Goal: Navigation & Orientation: Find specific page/section

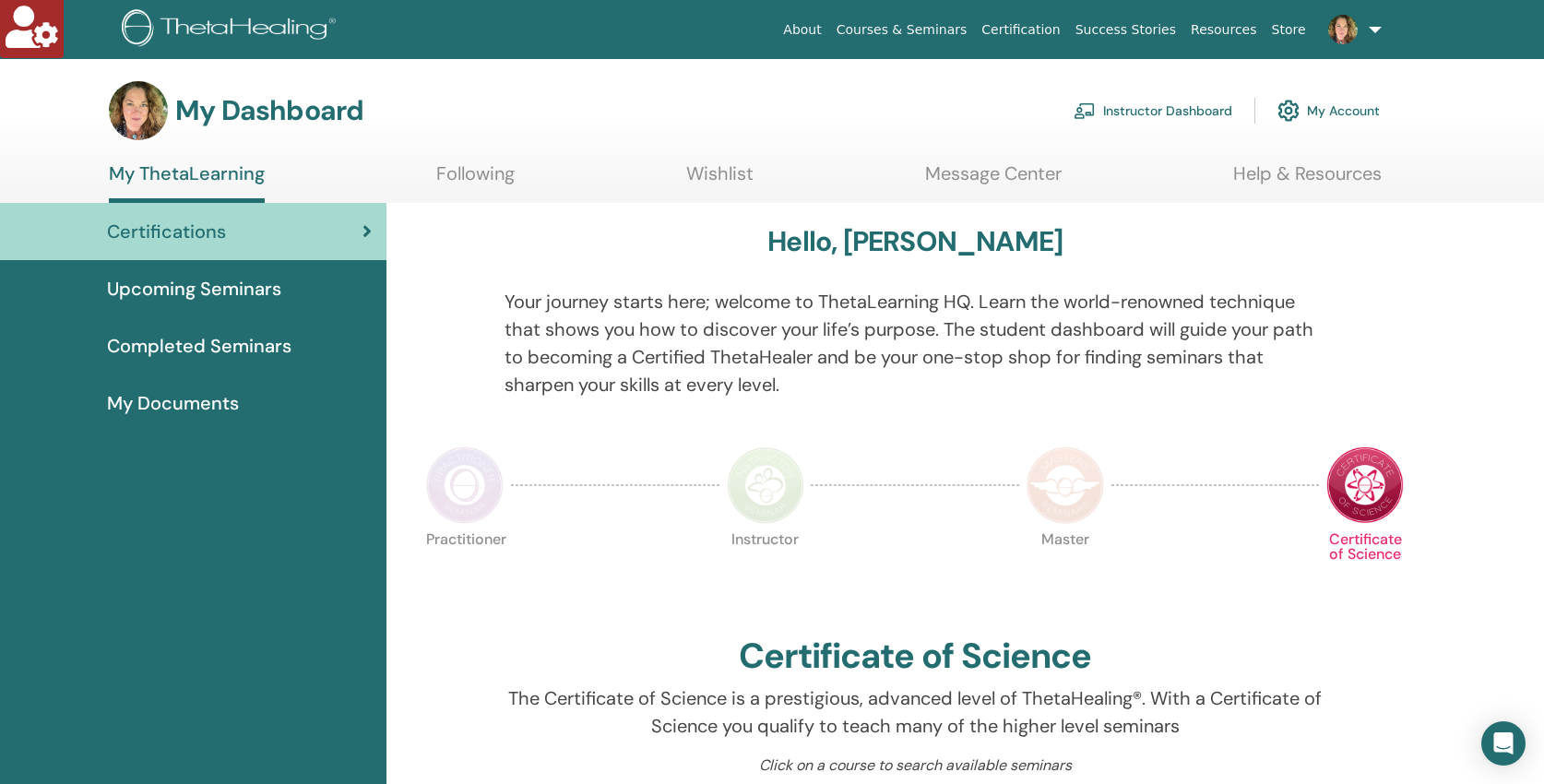
click at [1302, 170] on link "Help & Resources" at bounding box center [1307, 179] width 148 height 36
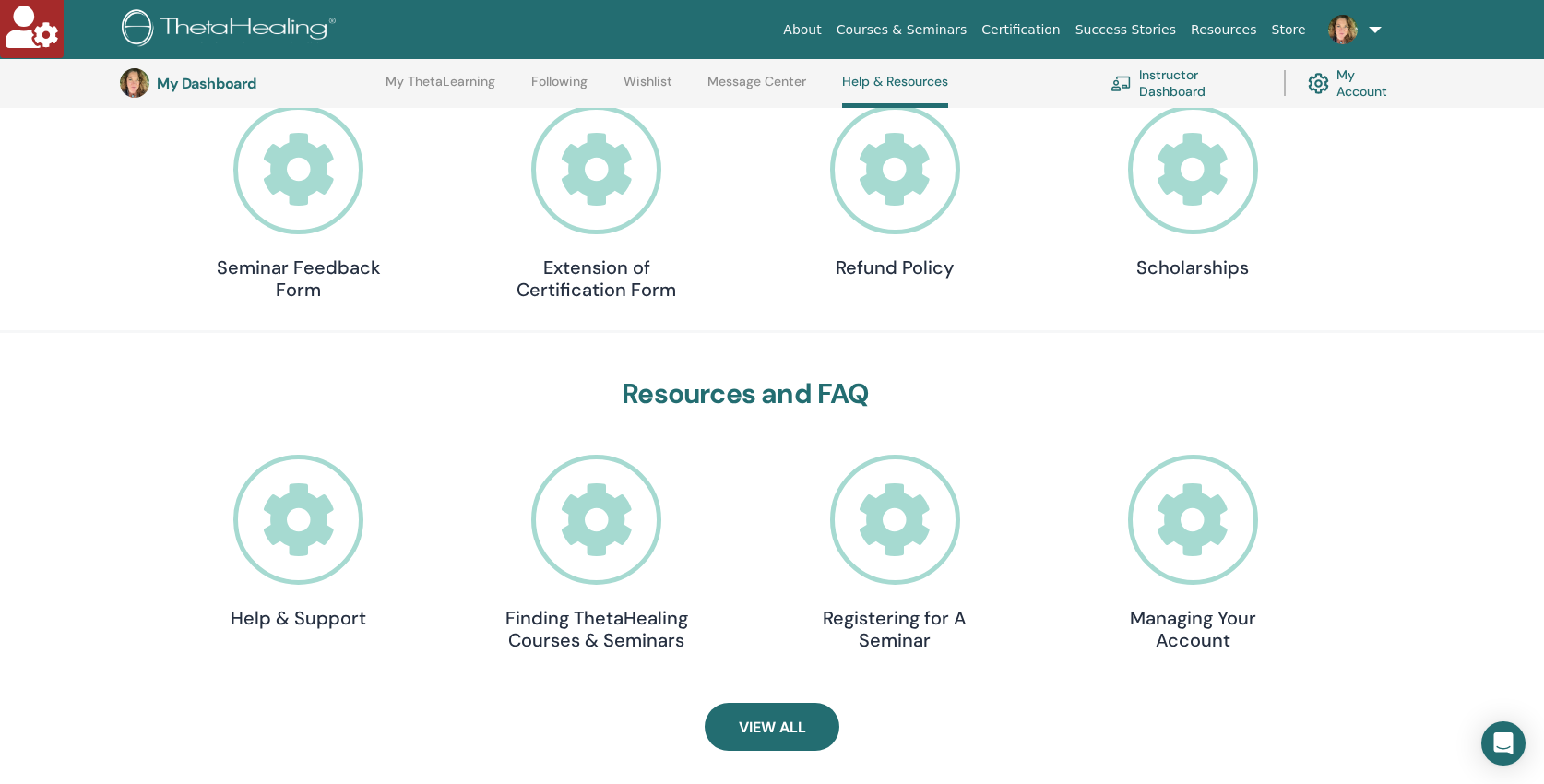
scroll to position [573, 0]
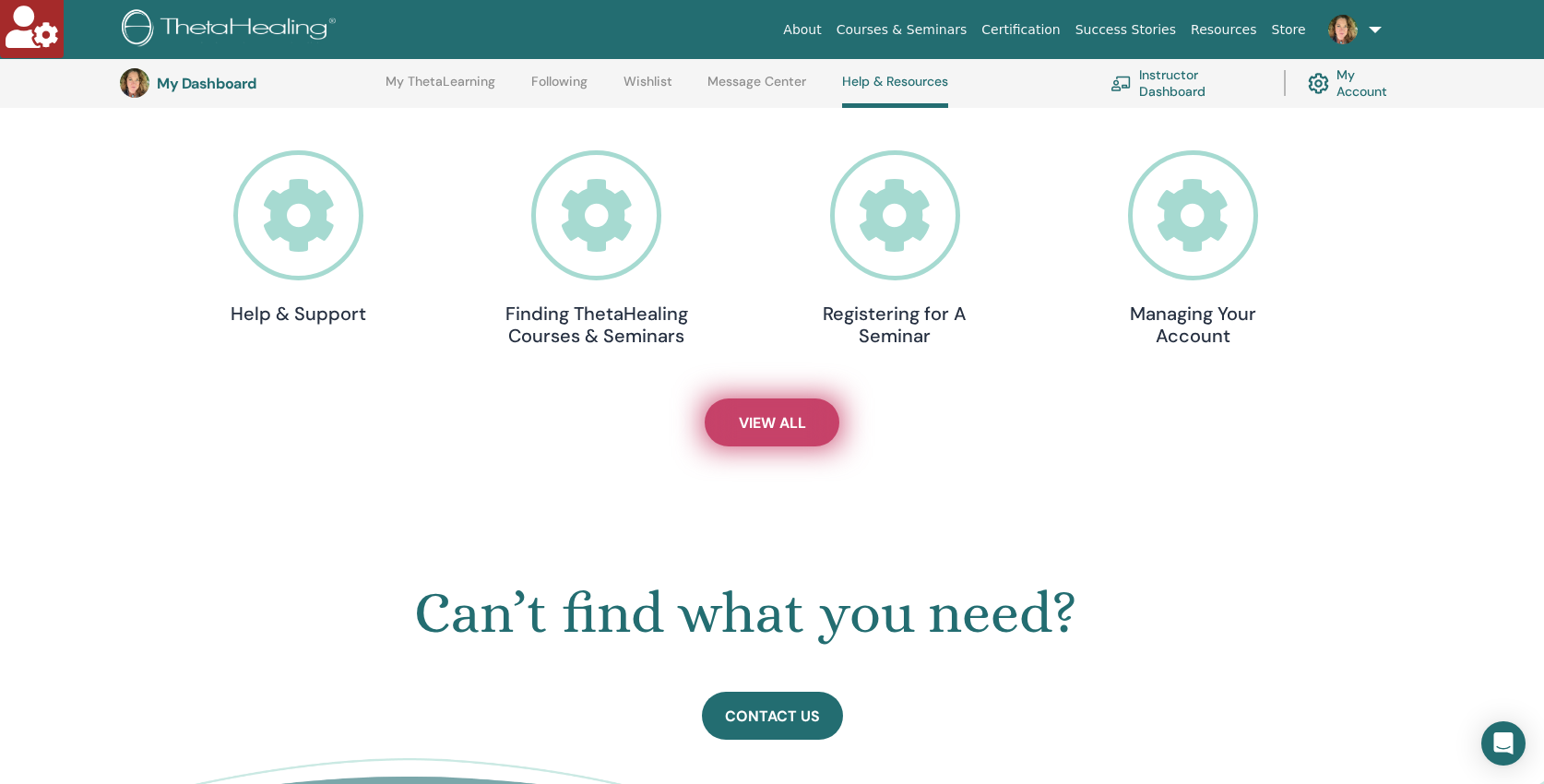
click at [752, 422] on span "View All" at bounding box center [772, 423] width 67 height 19
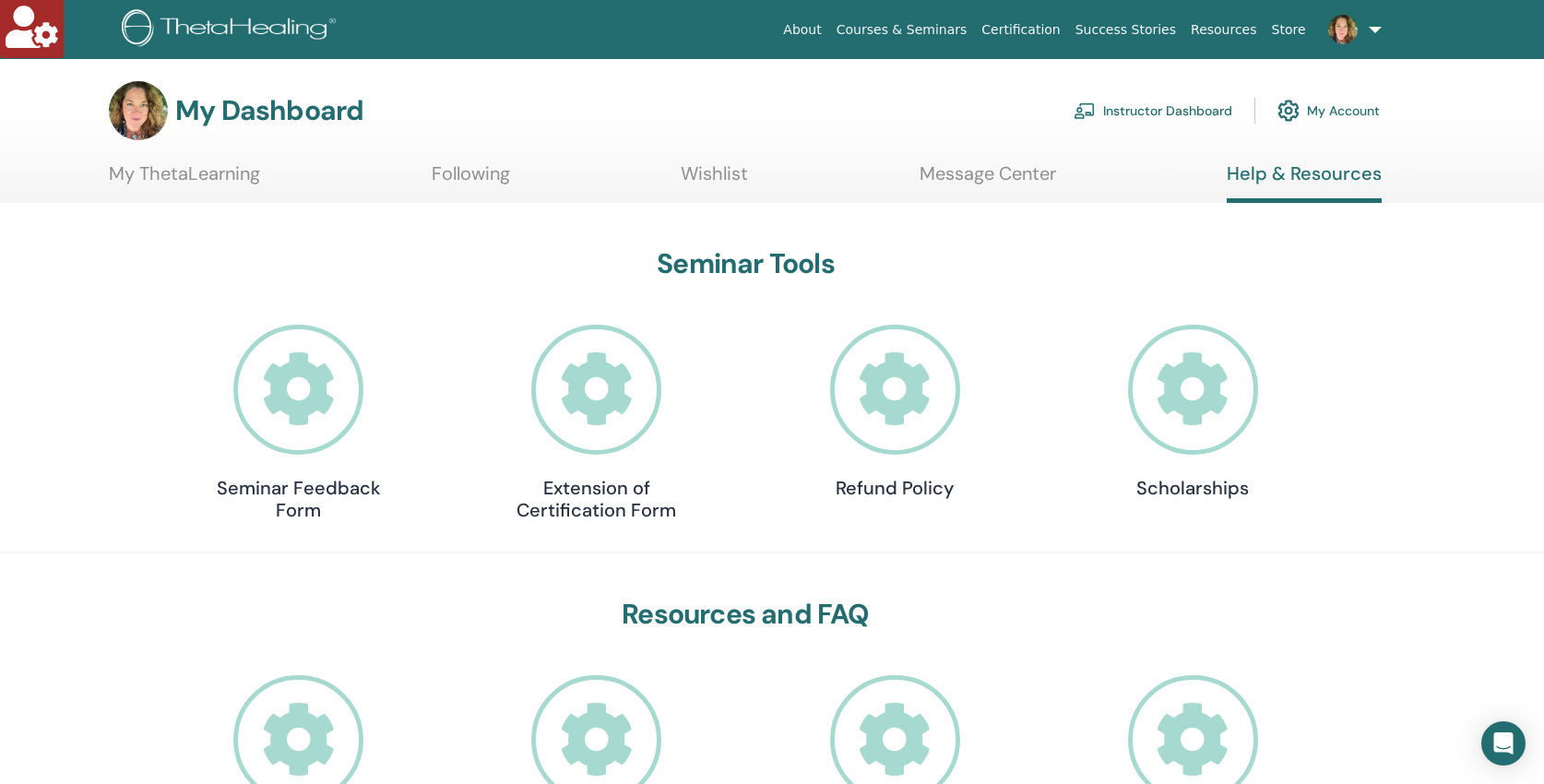
click at [1150, 113] on link "Instructor Dashboard" at bounding box center [1152, 111] width 159 height 40
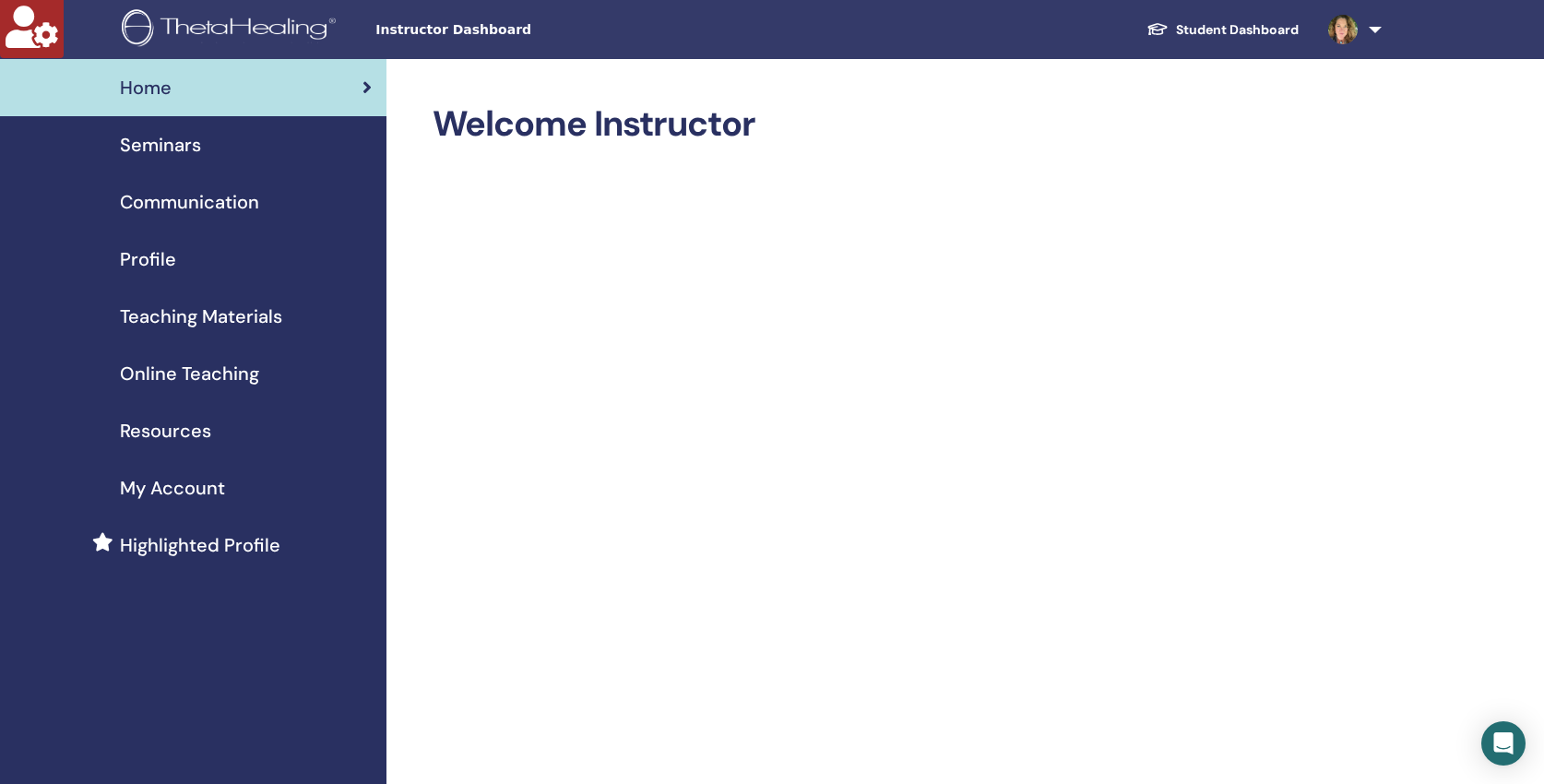
click at [162, 436] on span "Resources" at bounding box center [165, 431] width 92 height 28
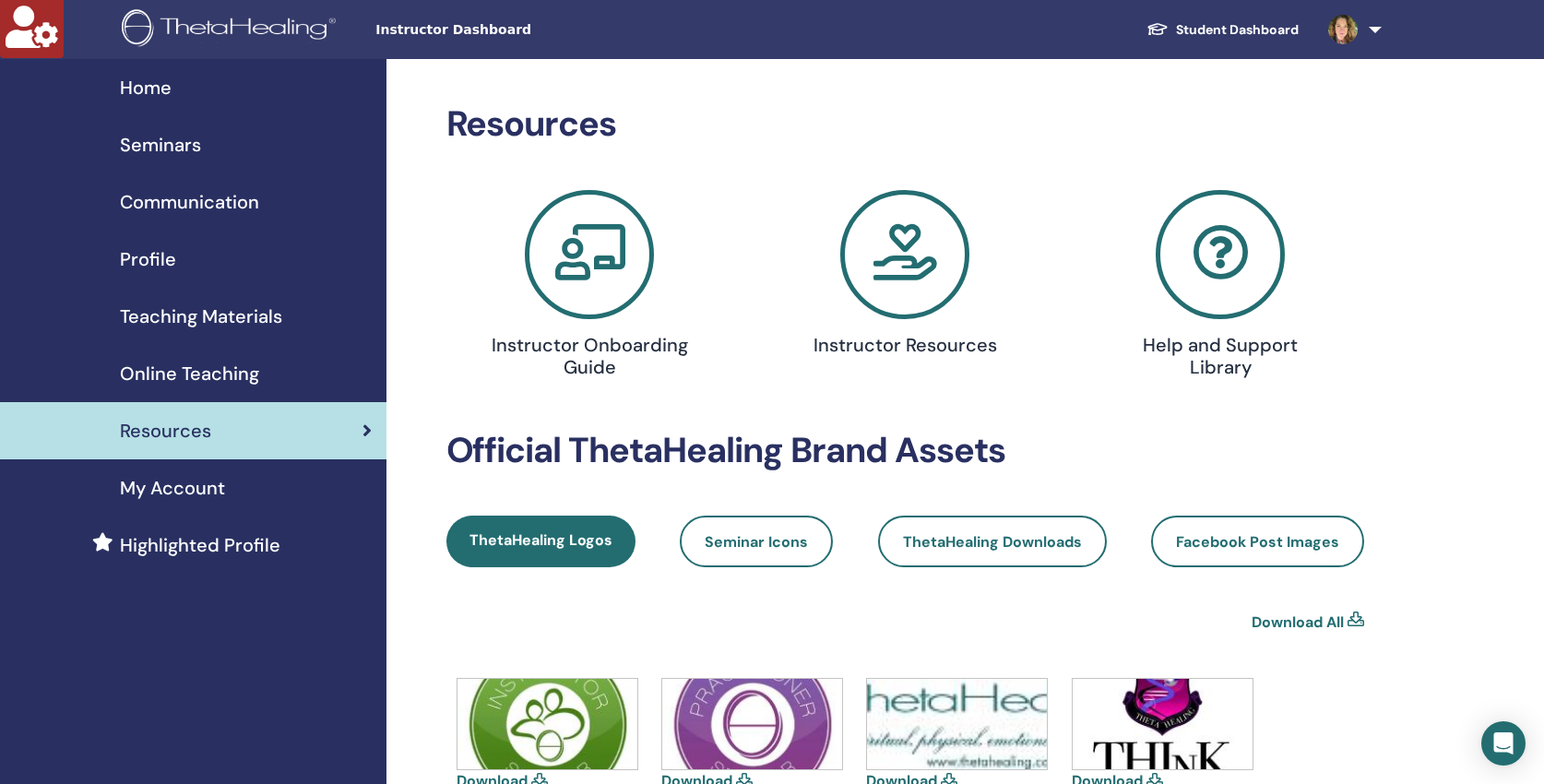
click at [152, 84] on span "Home" at bounding box center [145, 88] width 52 height 28
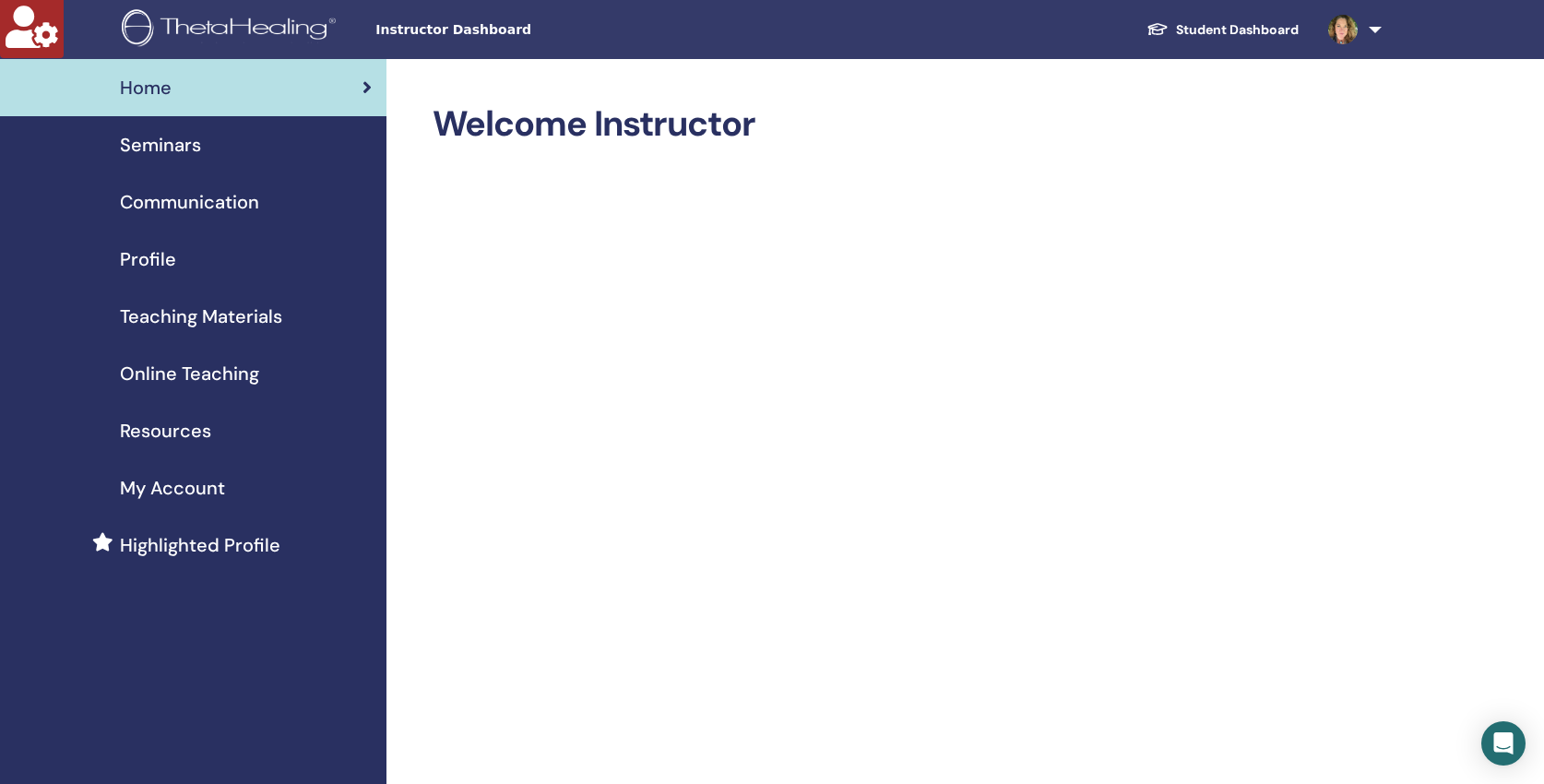
click at [171, 423] on span "Resources" at bounding box center [165, 431] width 92 height 28
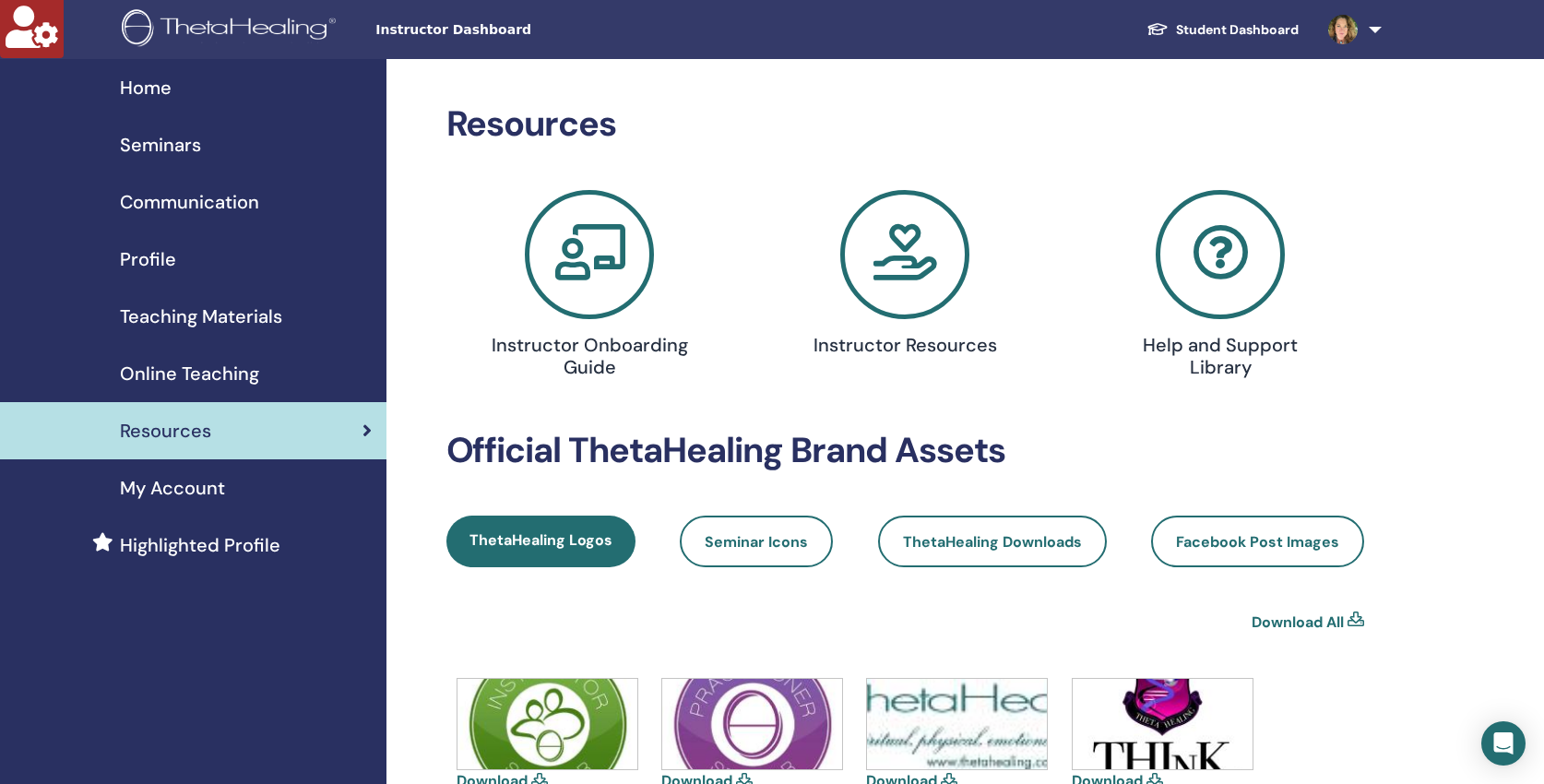
click at [1214, 247] on icon at bounding box center [1220, 254] width 129 height 129
